Goal: Task Accomplishment & Management: Manage account settings

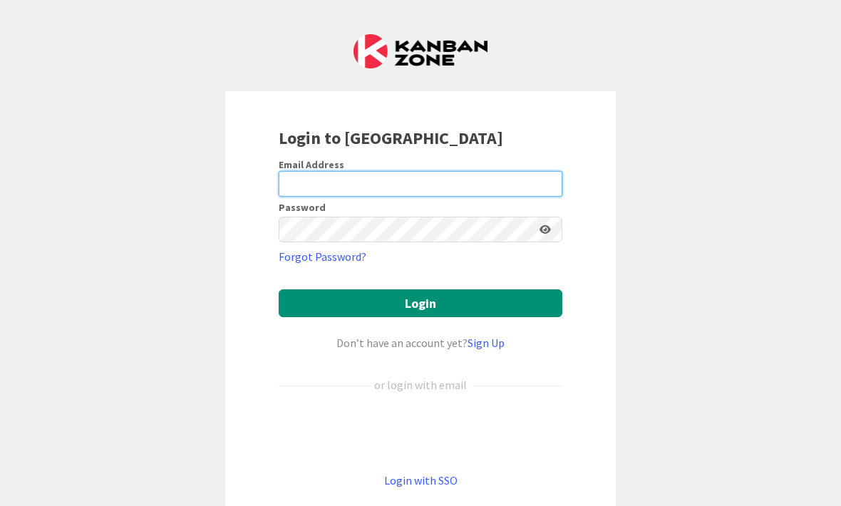
click at [394, 180] on input "email" at bounding box center [421, 184] width 284 height 26
type input "[PERSON_NAME][DOMAIN_NAME][EMAIL_ADDRESS][PERSON_NAME][DOMAIN_NAME]"
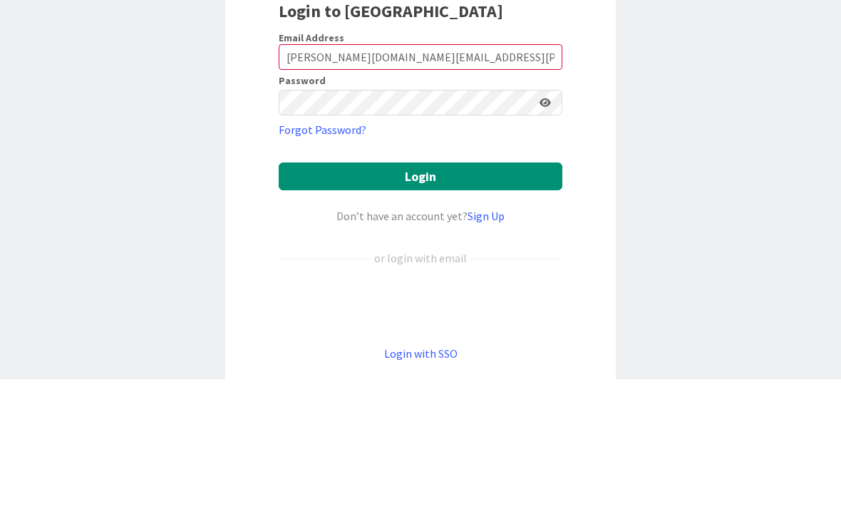
click at [506, 289] on button "Login" at bounding box center [421, 303] width 284 height 28
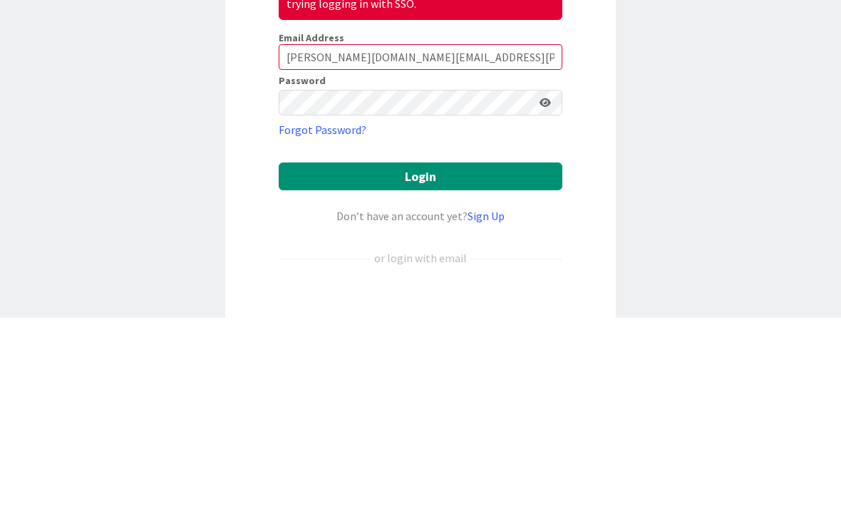
click at [504, 351] on button "Login" at bounding box center [421, 365] width 284 height 28
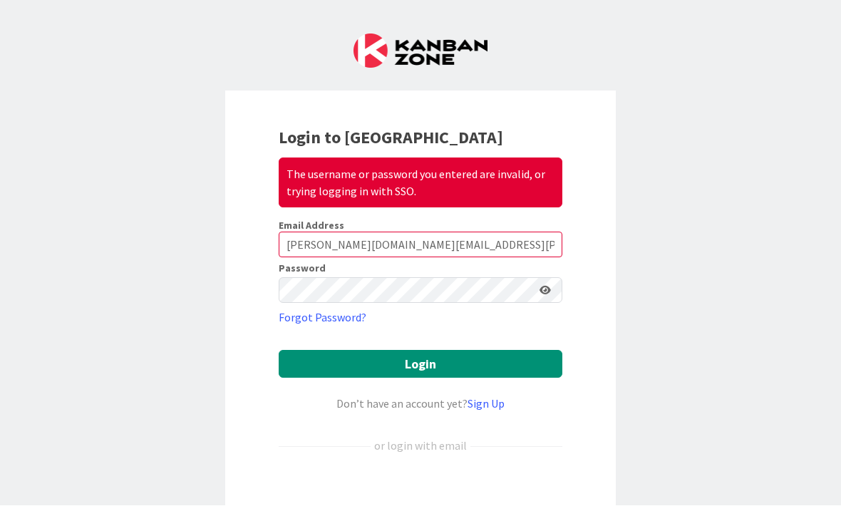
click at [424, 369] on button "Login" at bounding box center [421, 365] width 284 height 28
click at [547, 290] on icon at bounding box center [544, 291] width 11 height 10
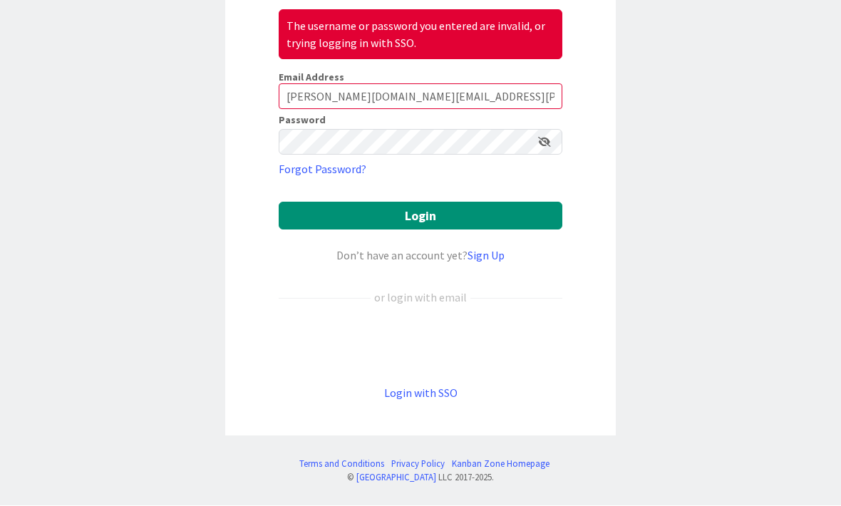
scroll to position [148, 0]
click at [446, 395] on link "Login with SSO" at bounding box center [420, 393] width 73 height 14
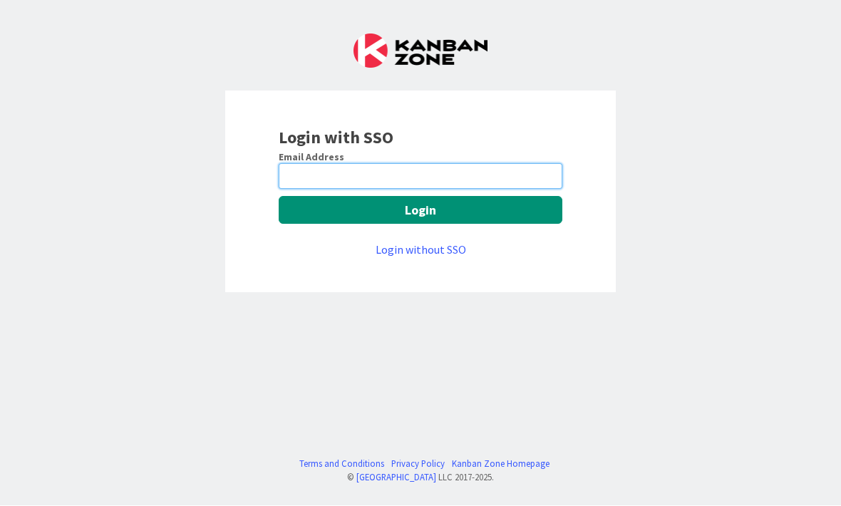
click at [363, 175] on input "email" at bounding box center [421, 177] width 284 height 26
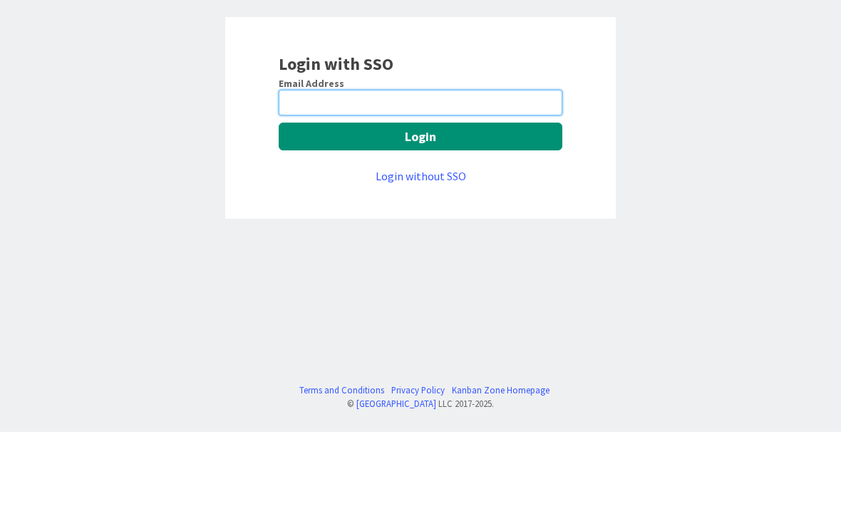
type input "jeffrey.sharp@knoxschools.org"
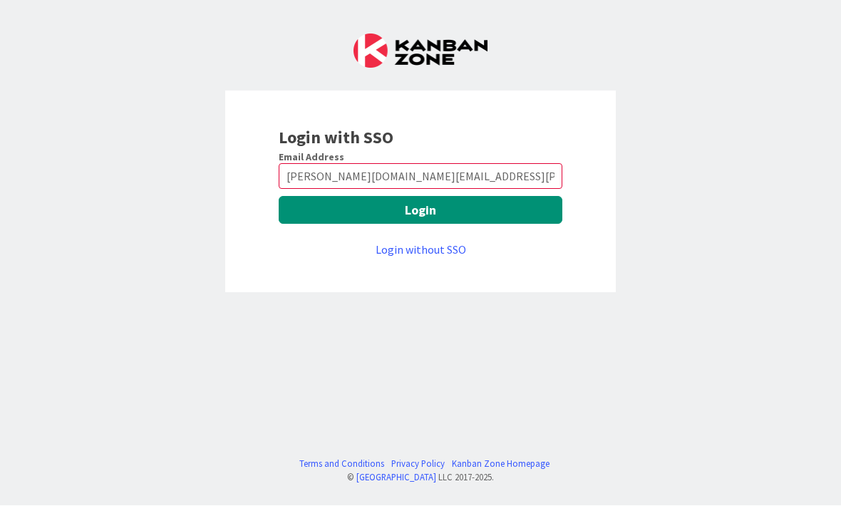
click at [453, 211] on button "Login" at bounding box center [421, 211] width 284 height 28
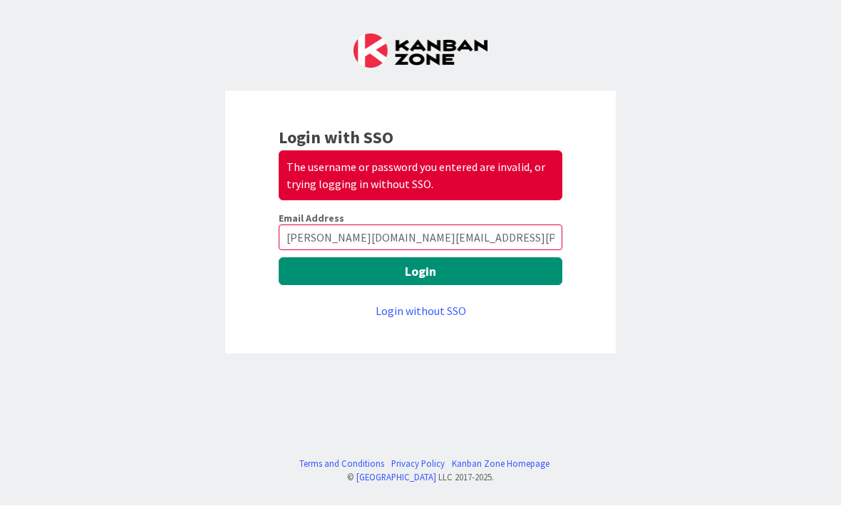
click at [448, 313] on link "Login without SSO" at bounding box center [421, 311] width 90 height 14
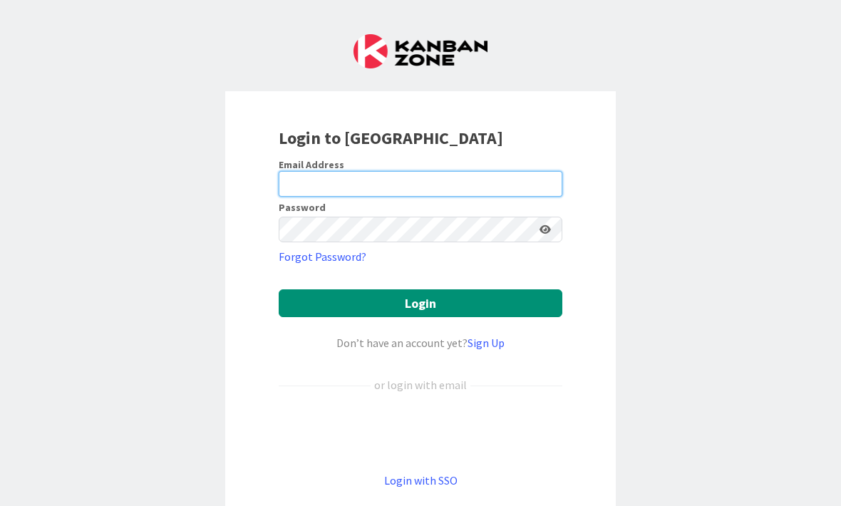
click at [324, 187] on input "email" at bounding box center [421, 184] width 284 height 26
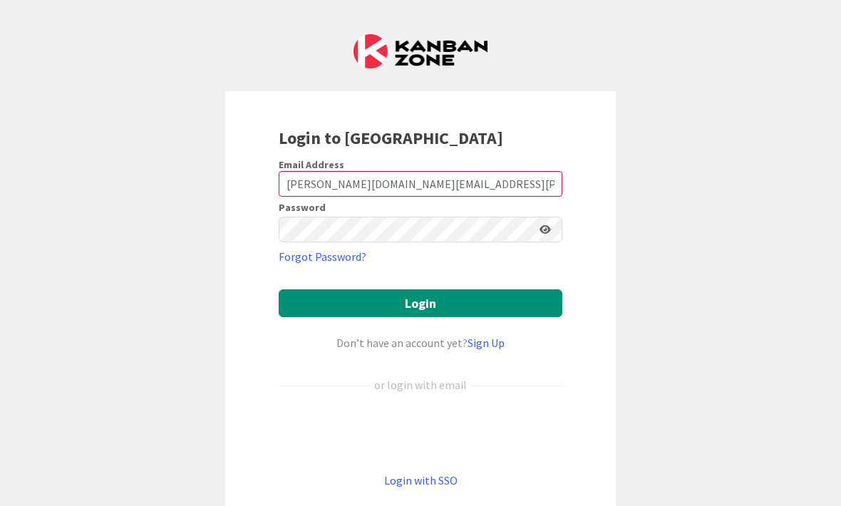
click at [420, 303] on button "Login" at bounding box center [421, 303] width 284 height 28
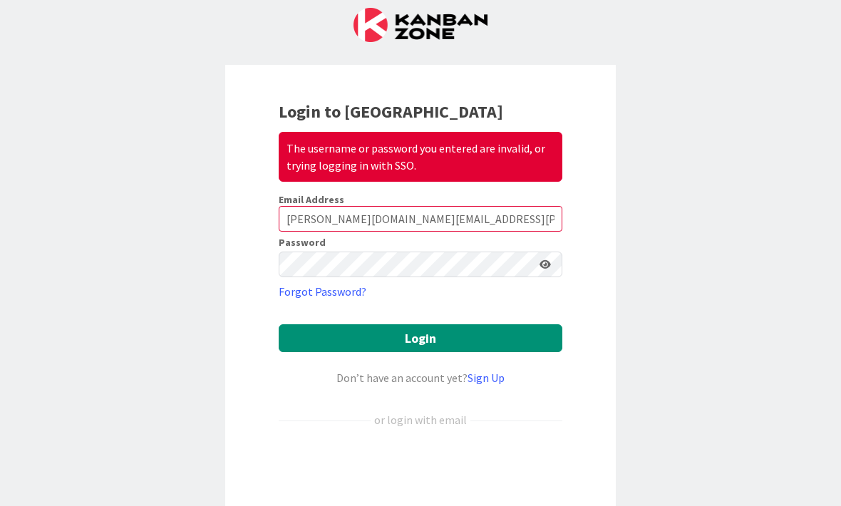
scroll to position [24, 0]
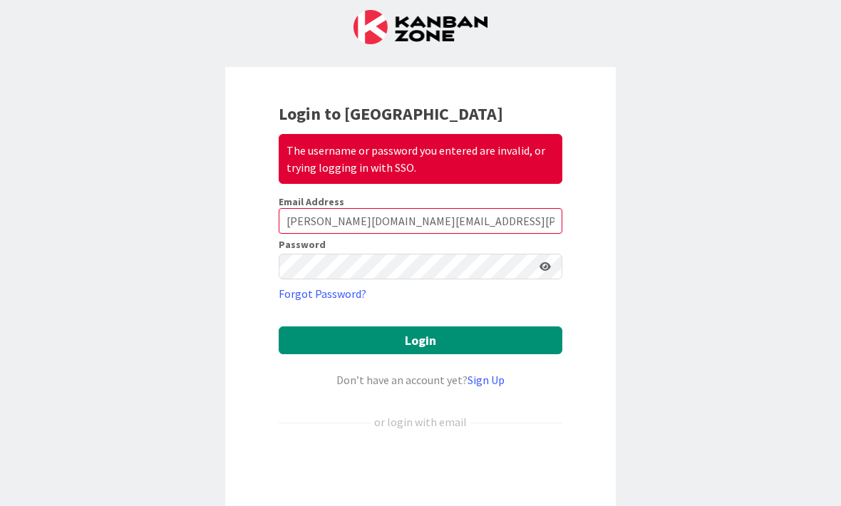
click at [467, 215] on input "jeffrey.sharp@knoxschools.org" at bounding box center [421, 221] width 284 height 26
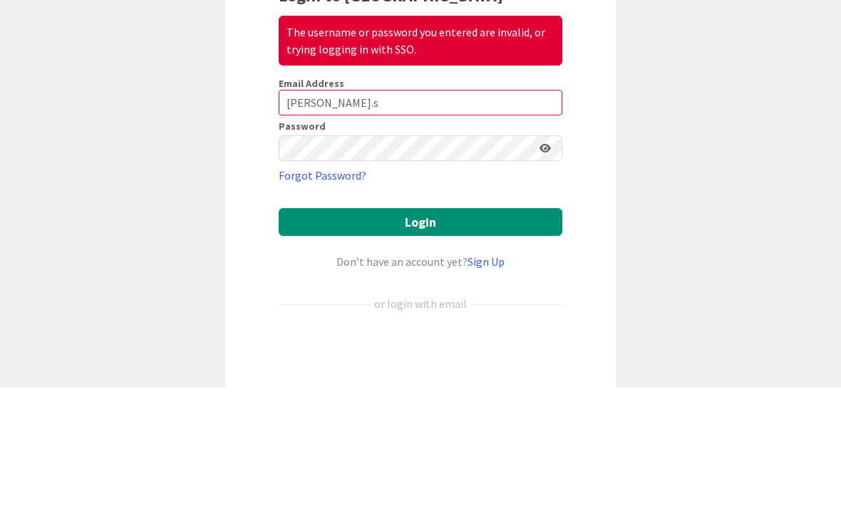
type input "jeffrey."
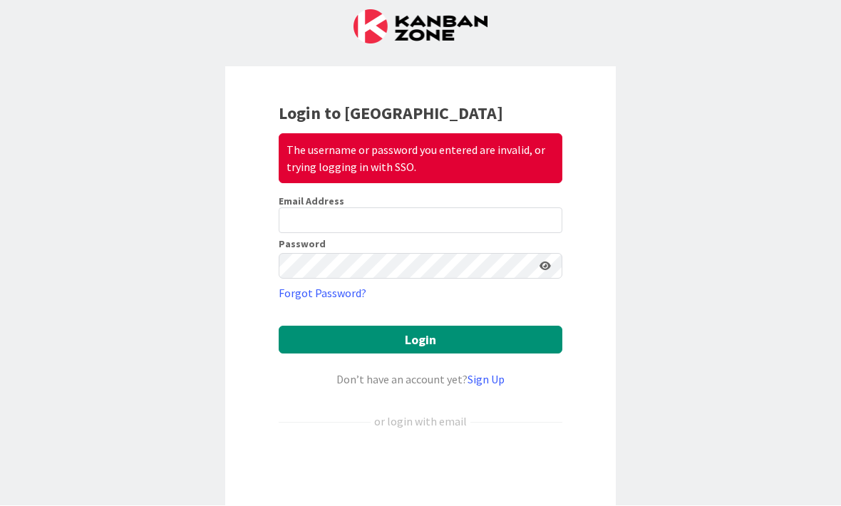
click at [490, 383] on link "Sign Up" at bounding box center [485, 380] width 37 height 14
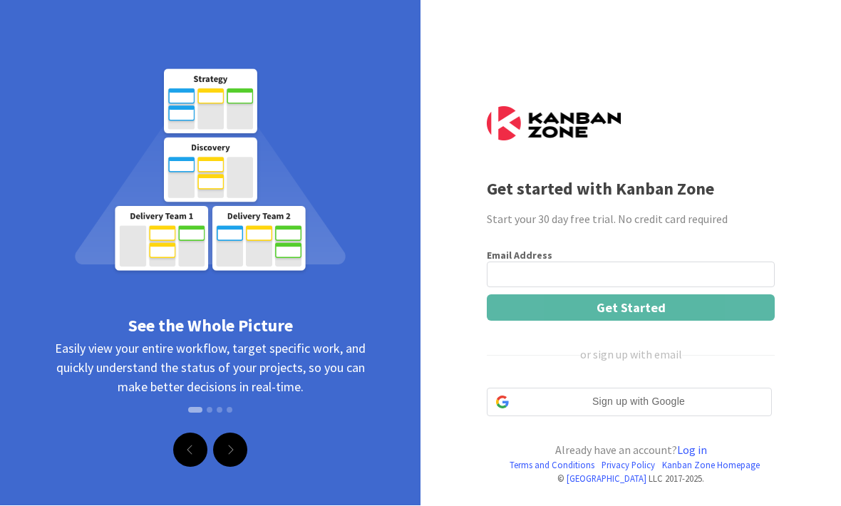
scroll to position [1, 0]
click at [542, 274] on input "email" at bounding box center [631, 275] width 288 height 26
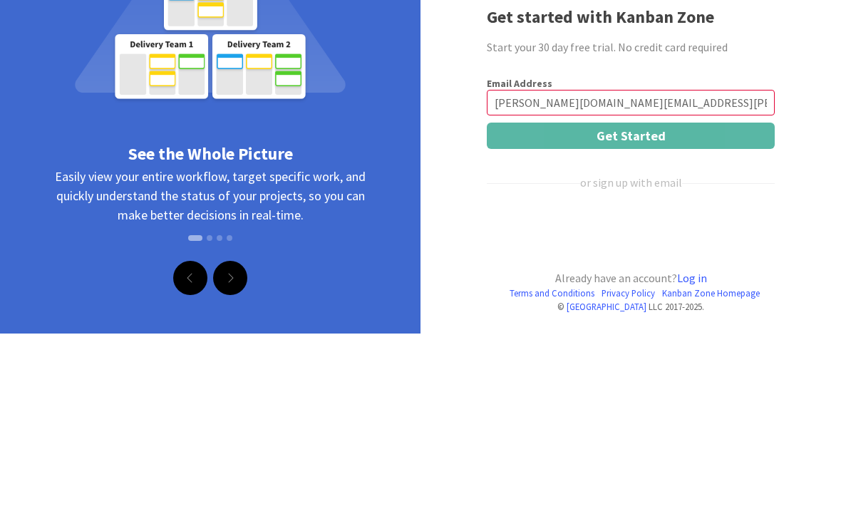
type input "jeffrey.sharp@knoxschools.org"
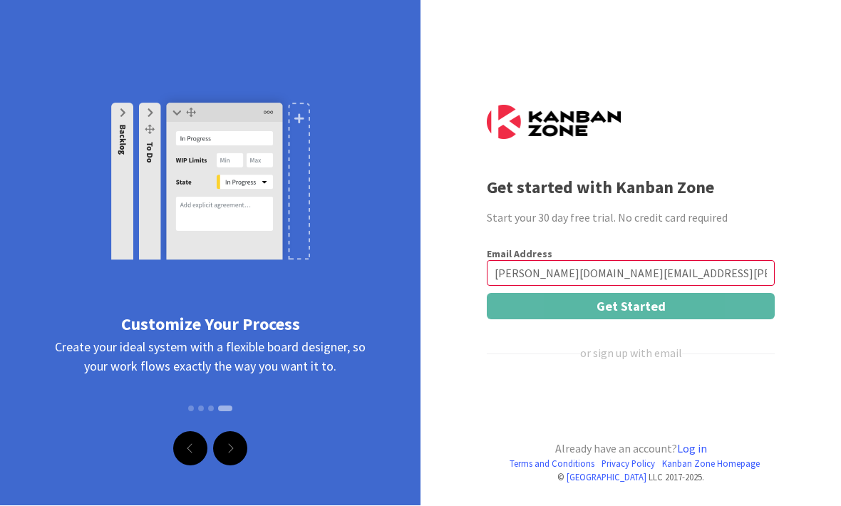
click at [696, 447] on link "Log in" at bounding box center [692, 449] width 30 height 14
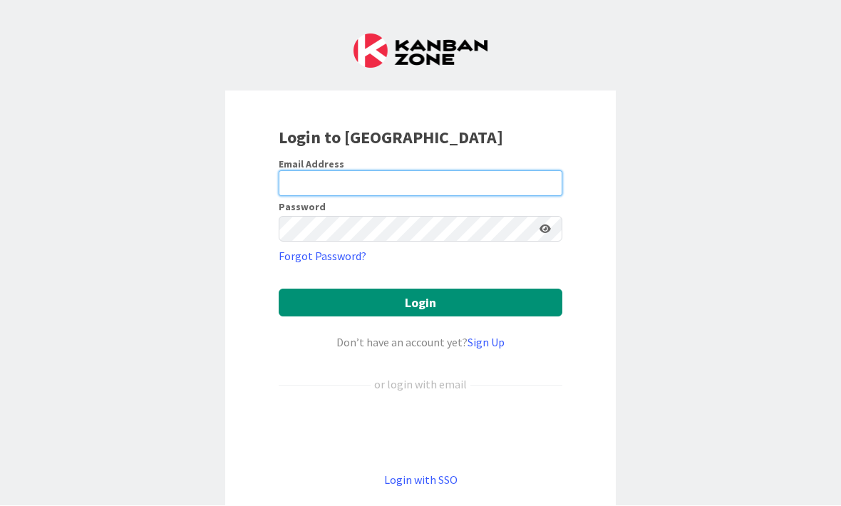
click at [370, 178] on input "email" at bounding box center [421, 184] width 284 height 26
type input "jeffrey.sharp@knoxschools.org"
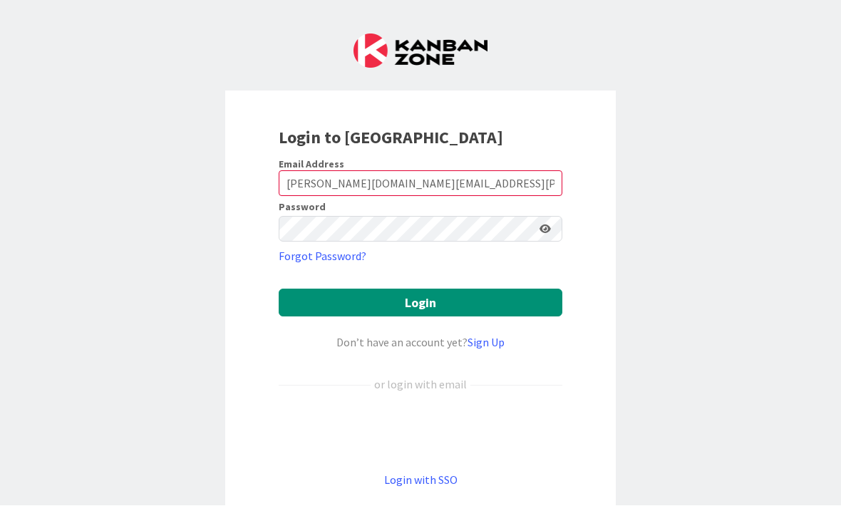
click at [445, 310] on button "Login" at bounding box center [421, 303] width 284 height 28
